Goal: Navigation & Orientation: Find specific page/section

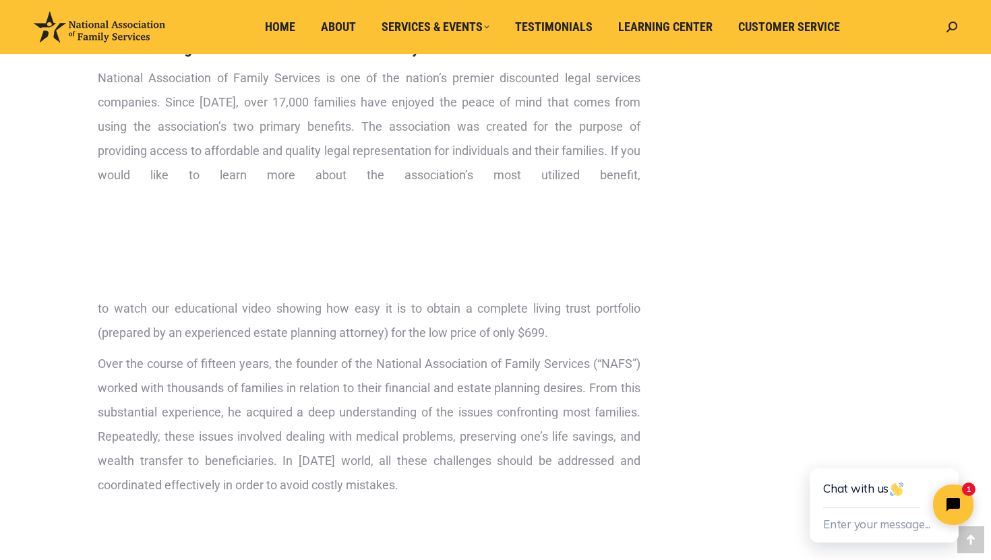
scroll to position [3020, 0]
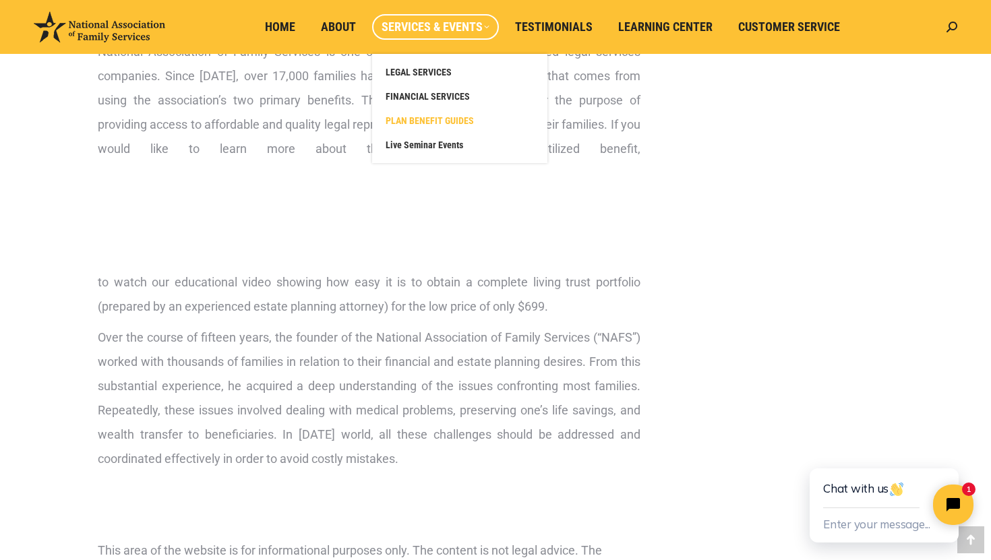
click at [477, 121] on link "PLAN BENEFIT GUIDES" at bounding box center [460, 121] width 162 height 24
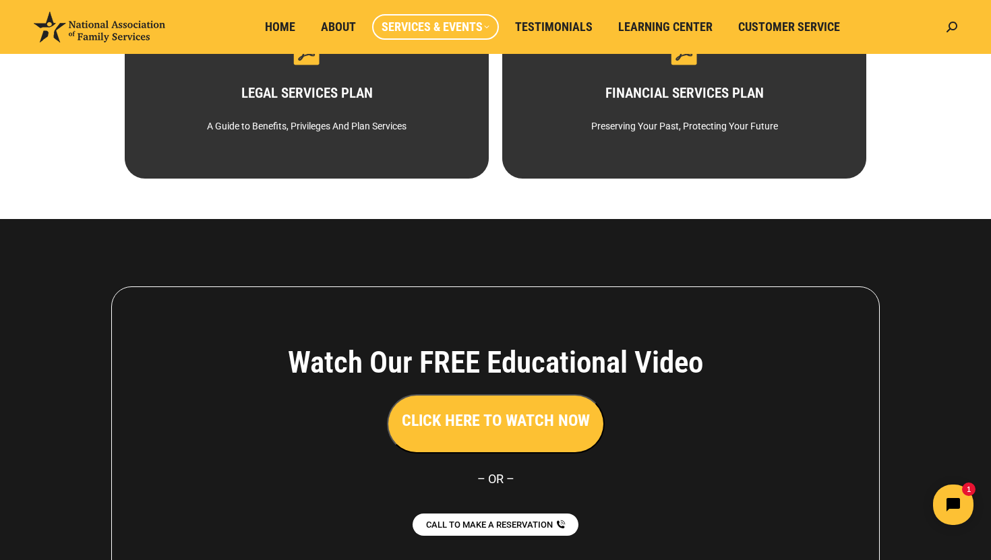
scroll to position [355, 0]
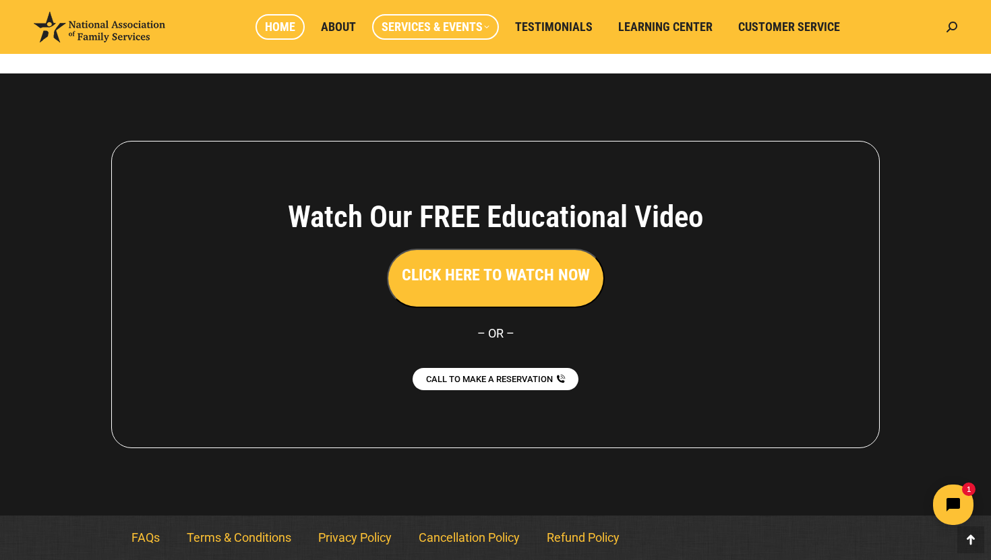
click at [277, 32] on span "Home" at bounding box center [280, 27] width 30 height 15
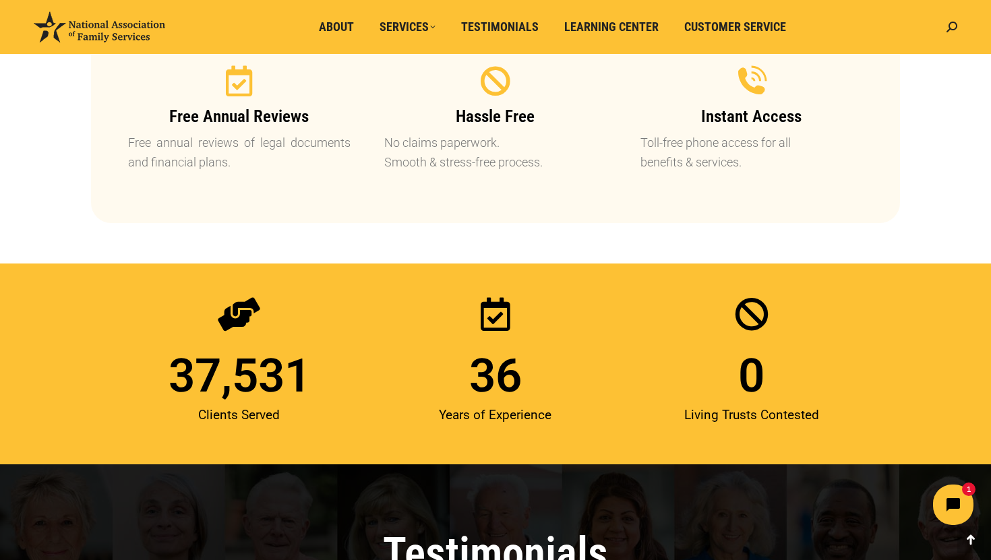
scroll to position [1430, 0]
